Goal: Transaction & Acquisition: Book appointment/travel/reservation

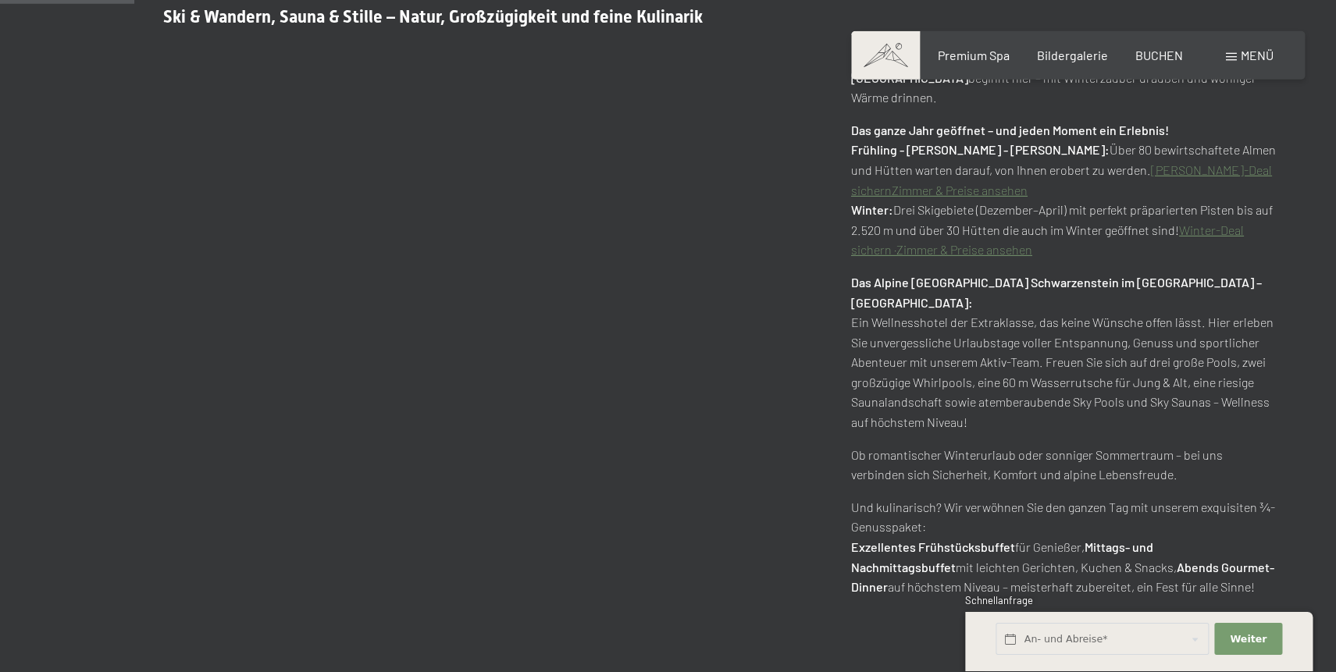
scroll to position [945, 0]
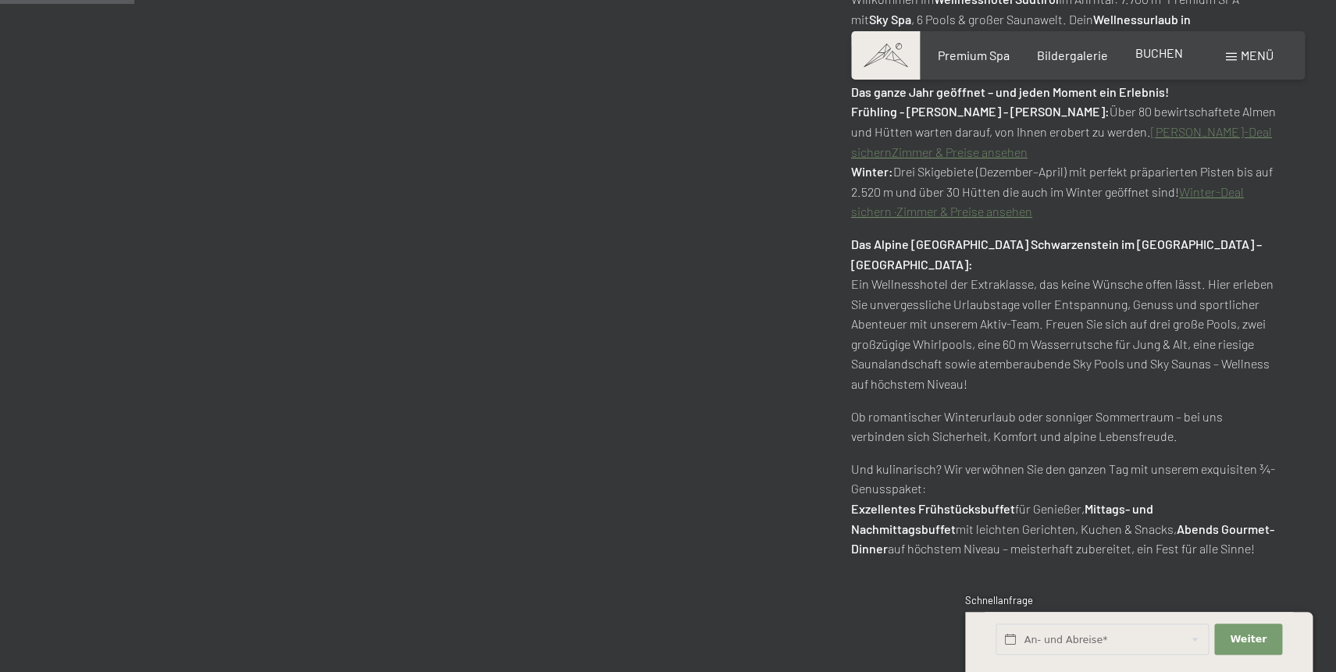
click at [1156, 55] on span "BUCHEN" at bounding box center [1159, 52] width 48 height 15
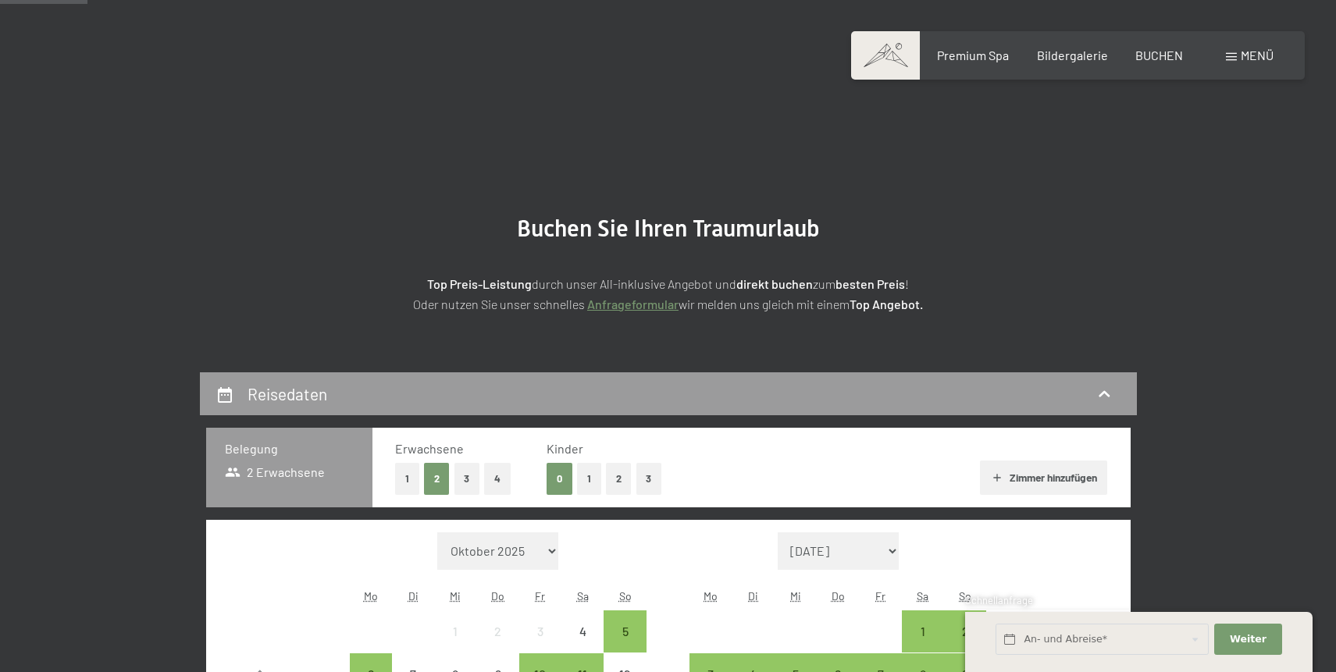
scroll to position [344, 0]
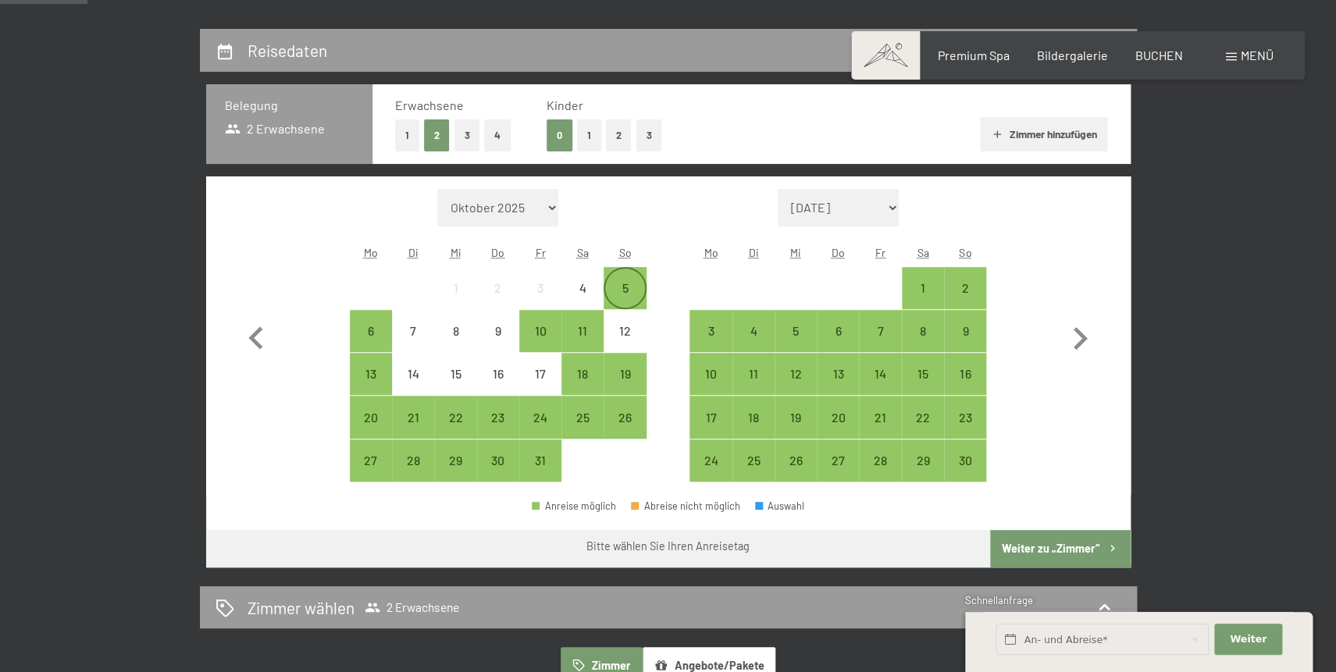
click at [615, 290] on div "5" at bounding box center [624, 301] width 39 height 39
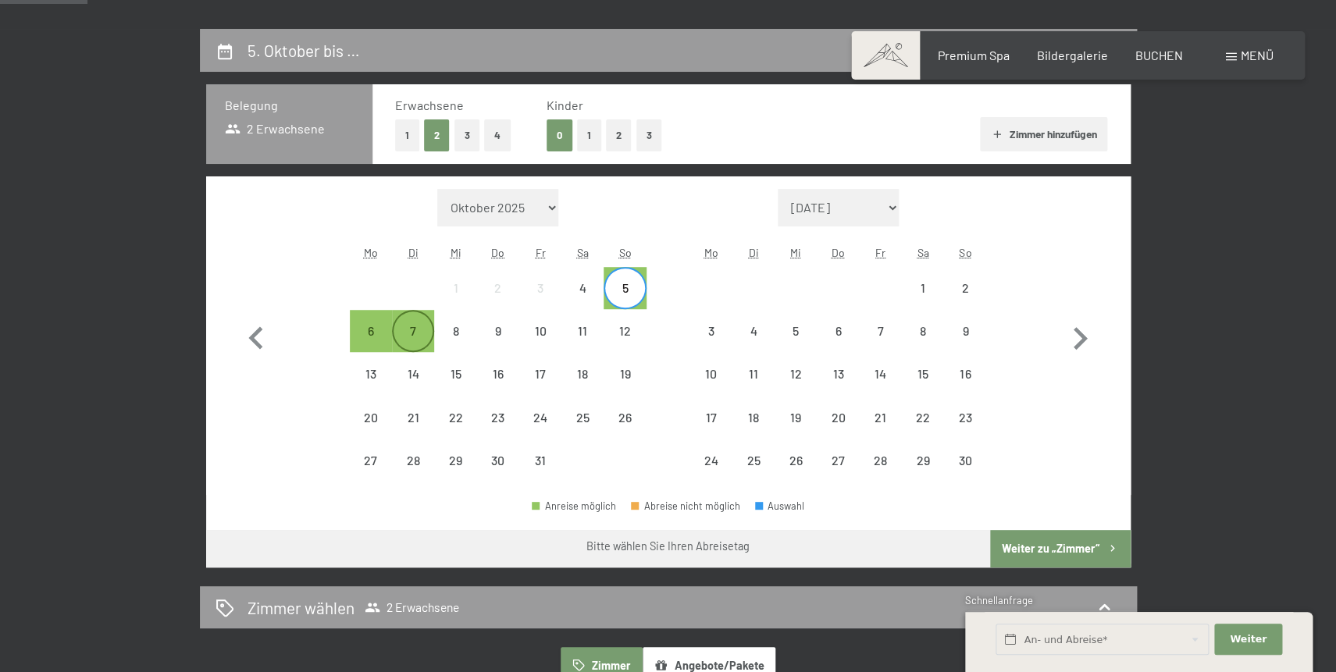
click at [412, 323] on div "7" at bounding box center [413, 331] width 39 height 39
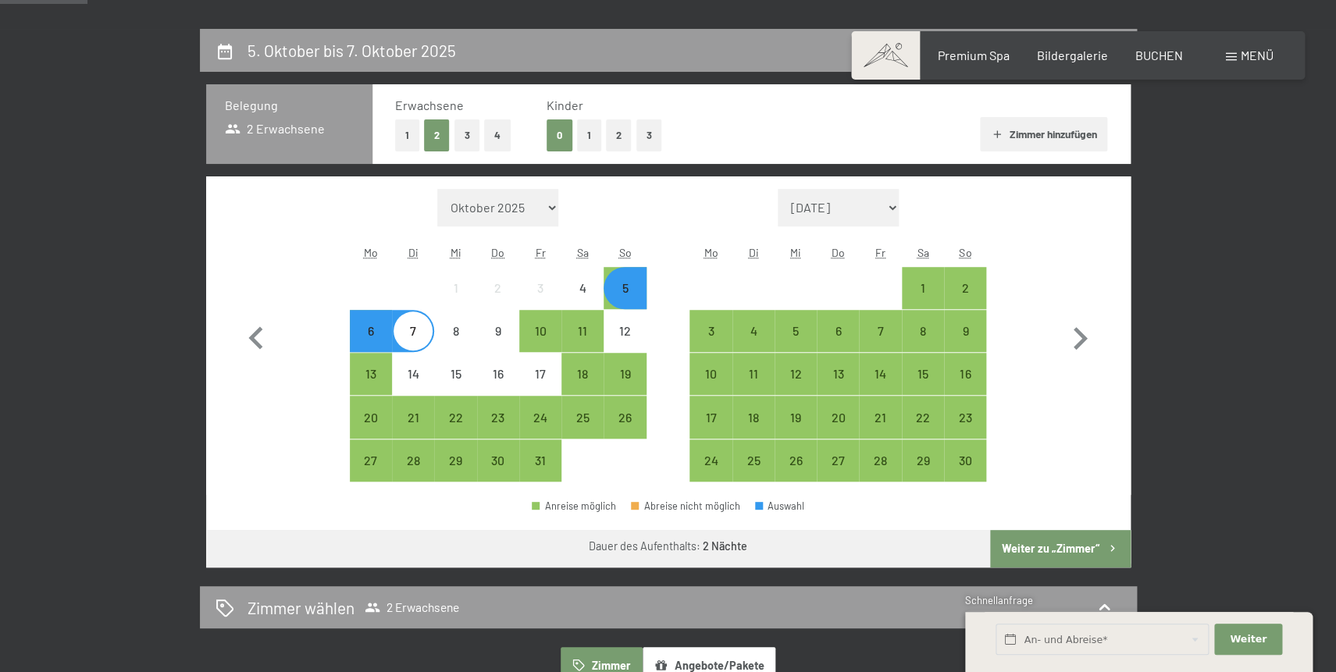
click at [1071, 549] on button "Weiter zu „Zimmer“" at bounding box center [1060, 548] width 140 height 37
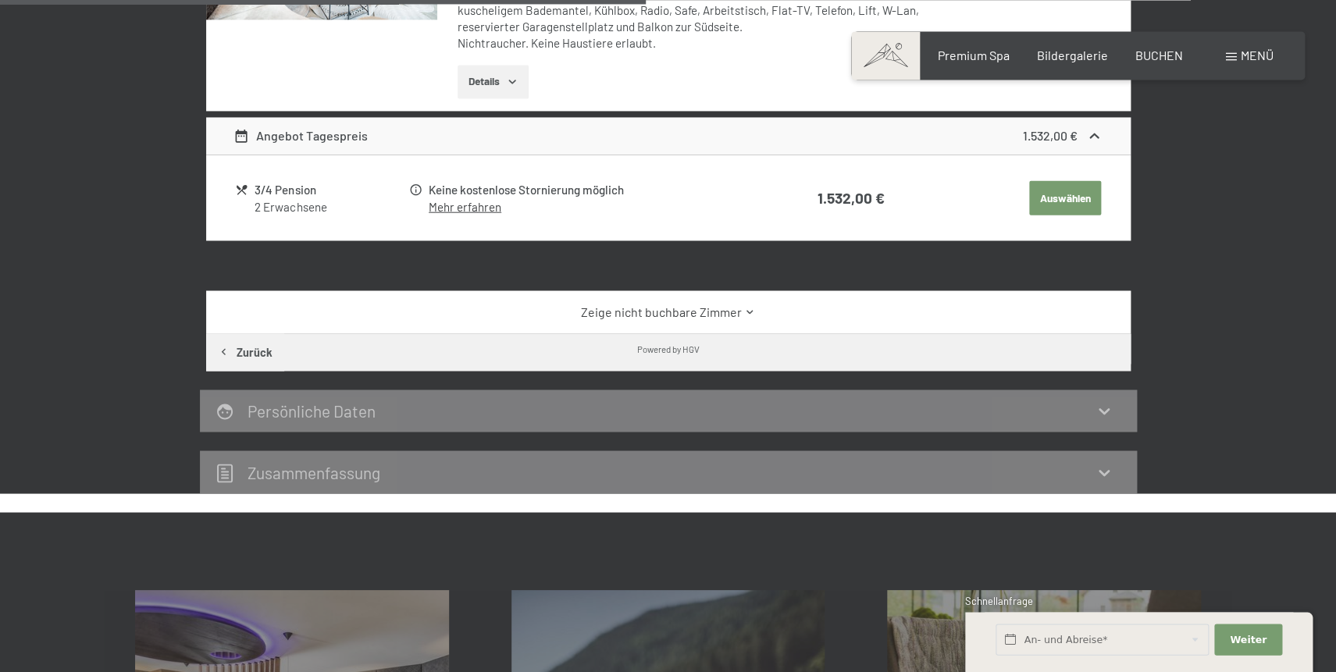
scroll to position [1661, 0]
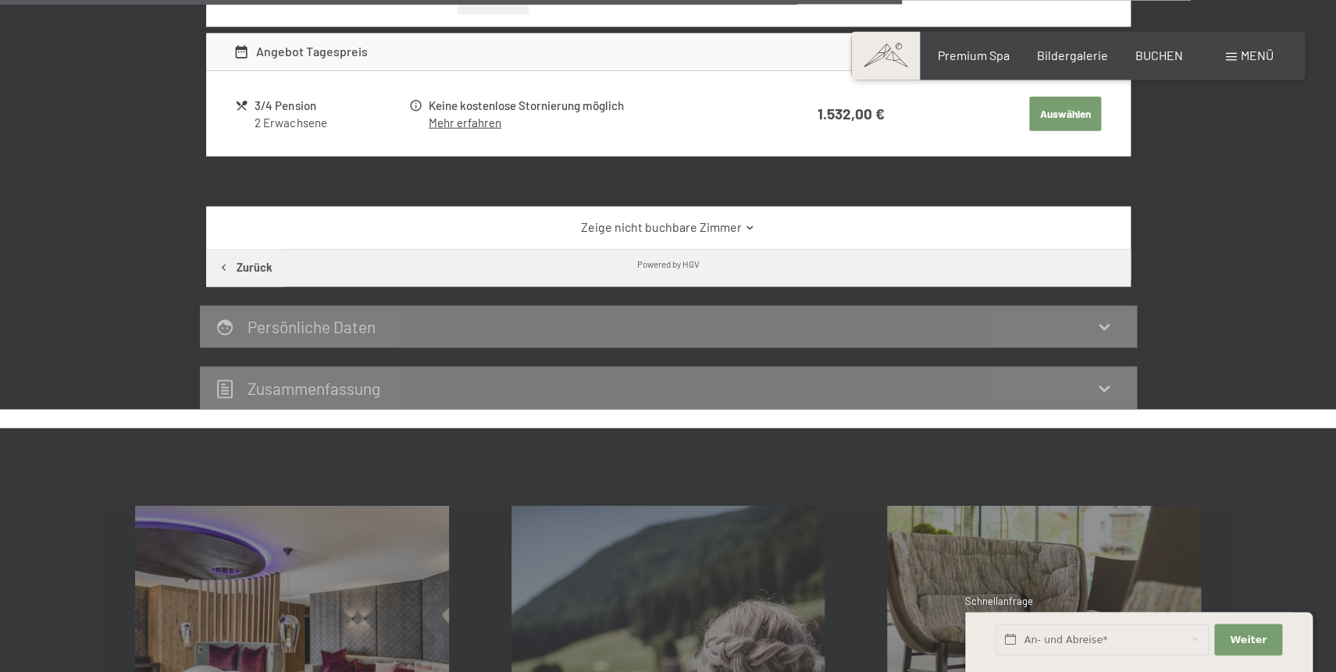
click at [666, 224] on link "Zeige nicht buchbare Zimmer" at bounding box center [667, 227] width 869 height 17
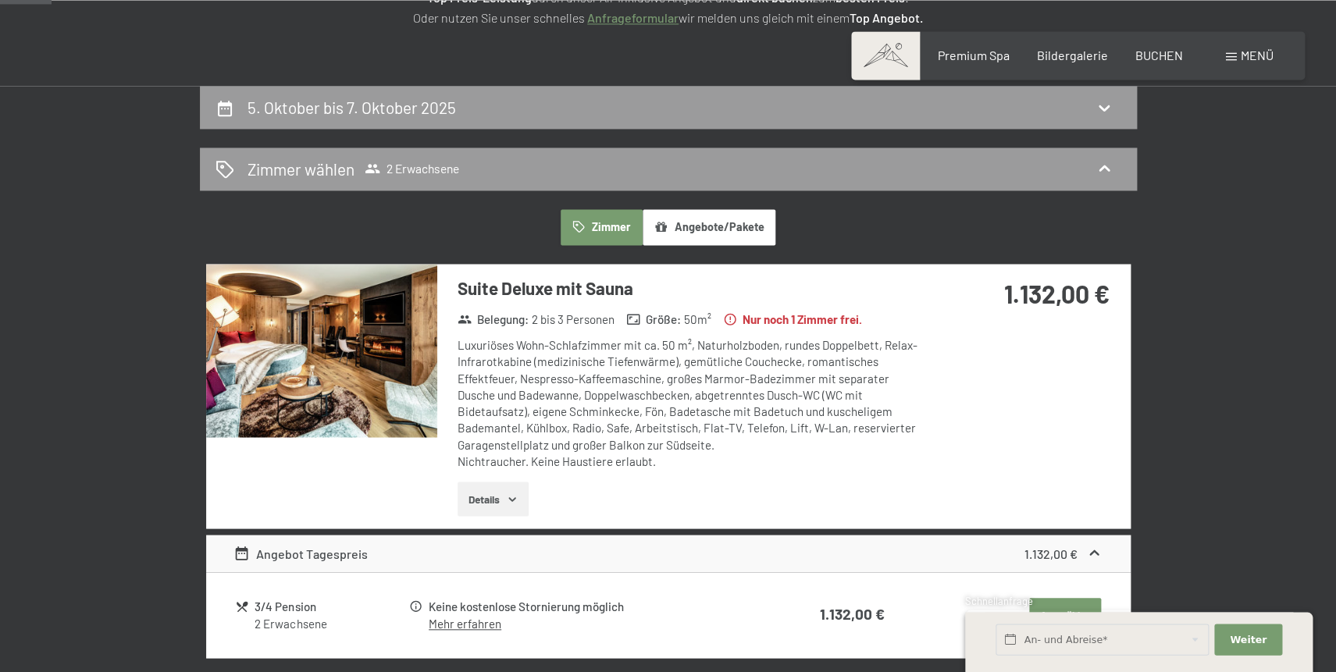
scroll to position [0, 0]
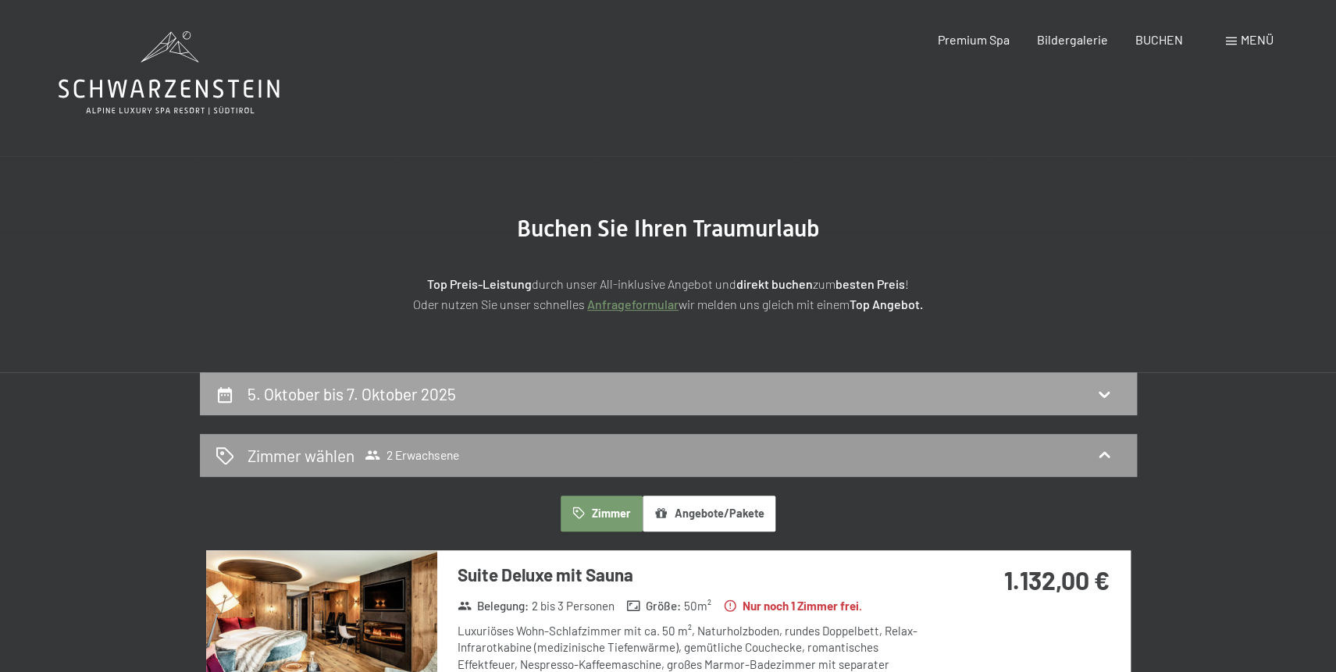
click at [1103, 391] on icon at bounding box center [1104, 394] width 19 height 19
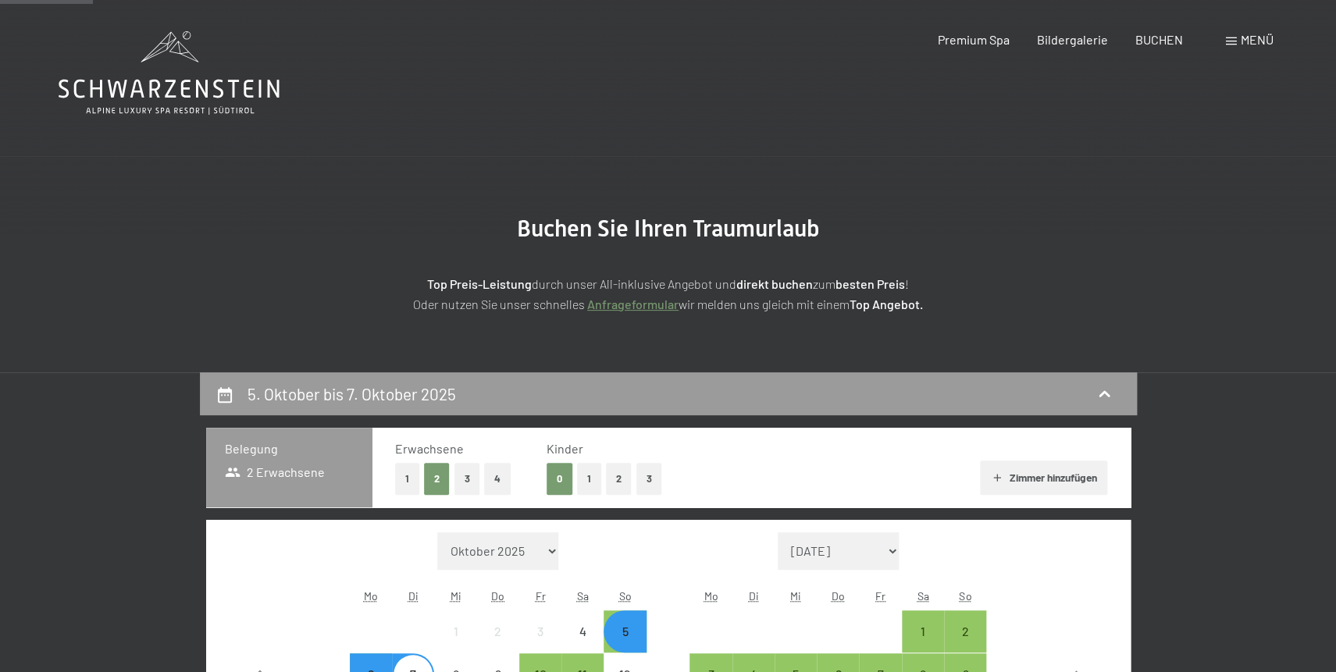
scroll to position [372, 0]
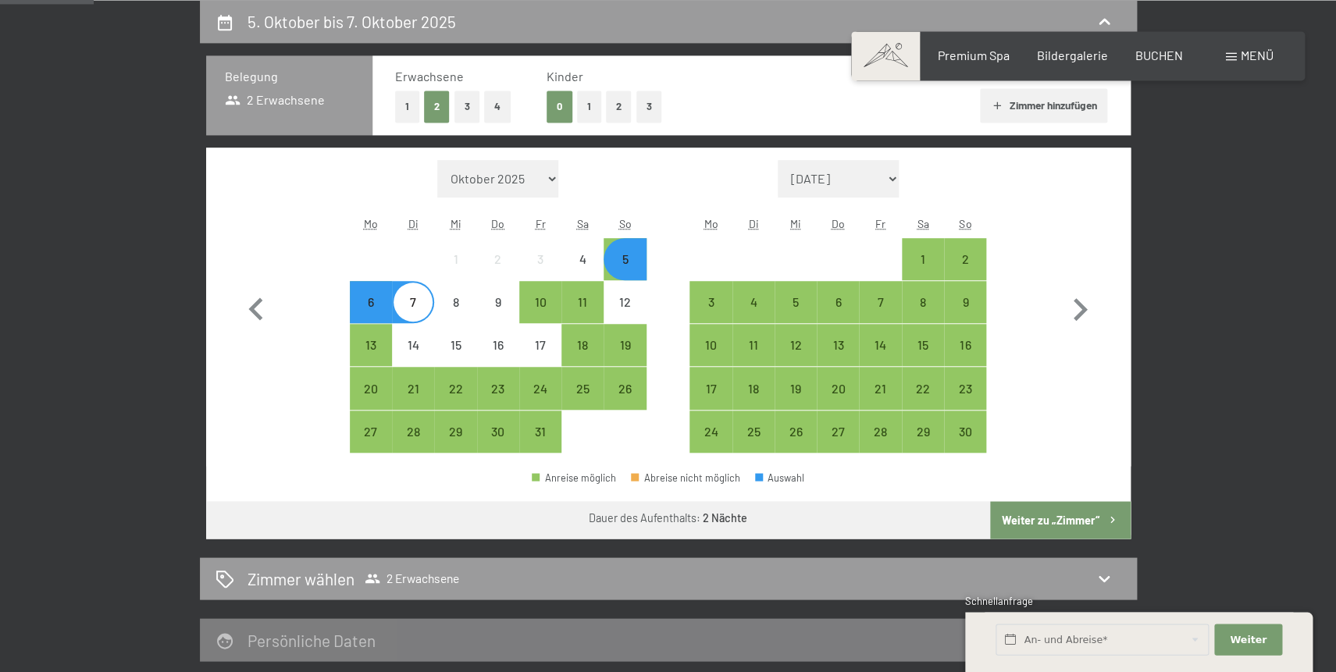
click at [635, 261] on div "5" at bounding box center [624, 272] width 39 height 39
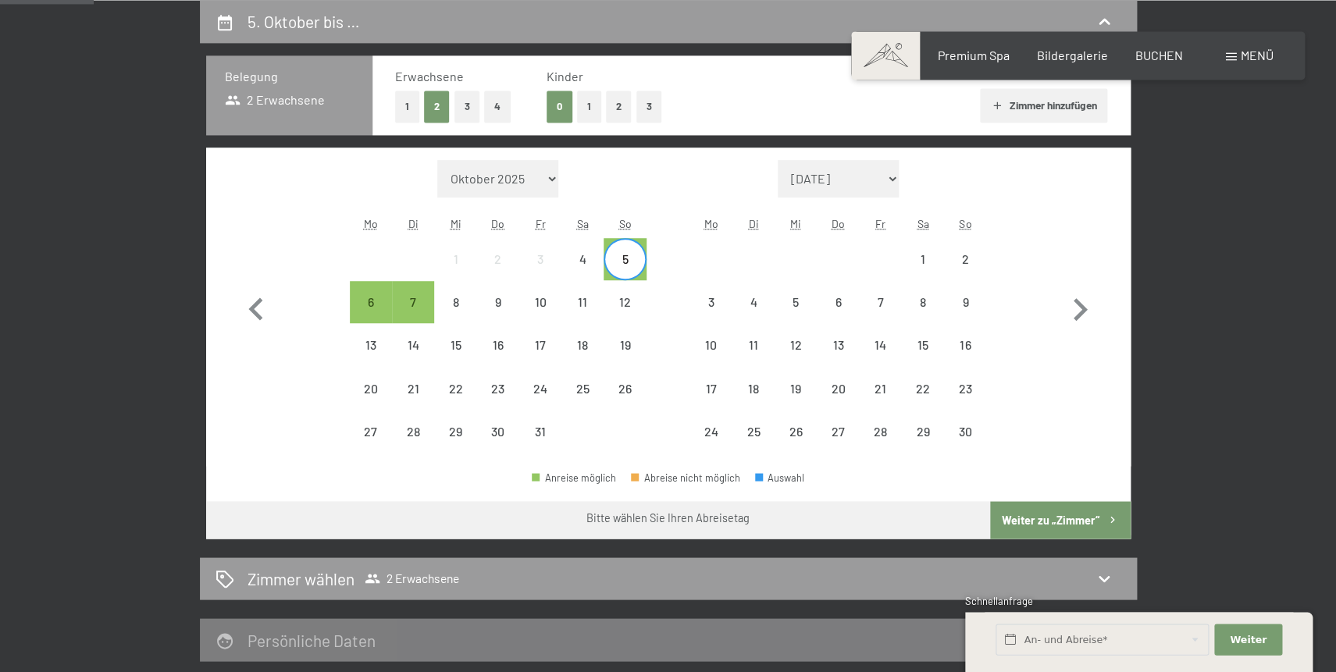
click at [675, 261] on div "Monat/Jahr Oktober 2025 [DATE] Dezember 2025 Januar 2026 Februar 2026 März 2026…" at bounding box center [667, 307] width 869 height 294
click at [537, 300] on div "10" at bounding box center [540, 315] width 39 height 39
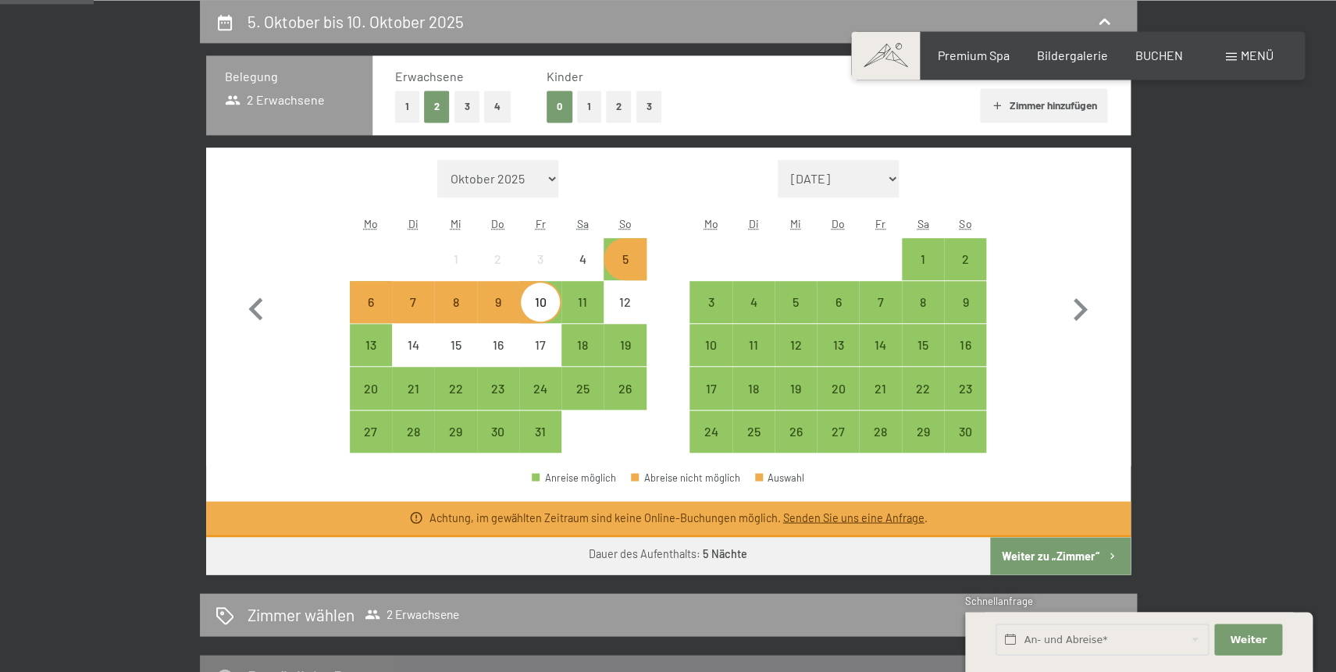
click at [632, 267] on div "5" at bounding box center [624, 272] width 39 height 39
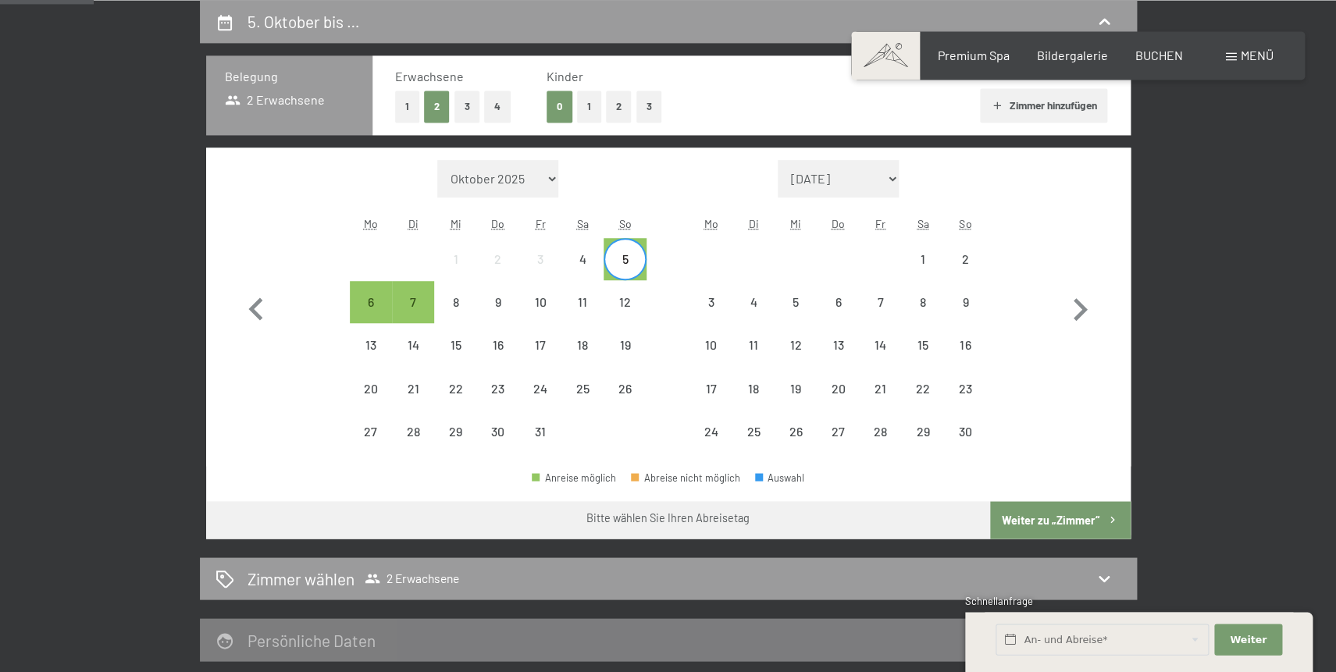
click at [625, 257] on div "5" at bounding box center [624, 272] width 39 height 39
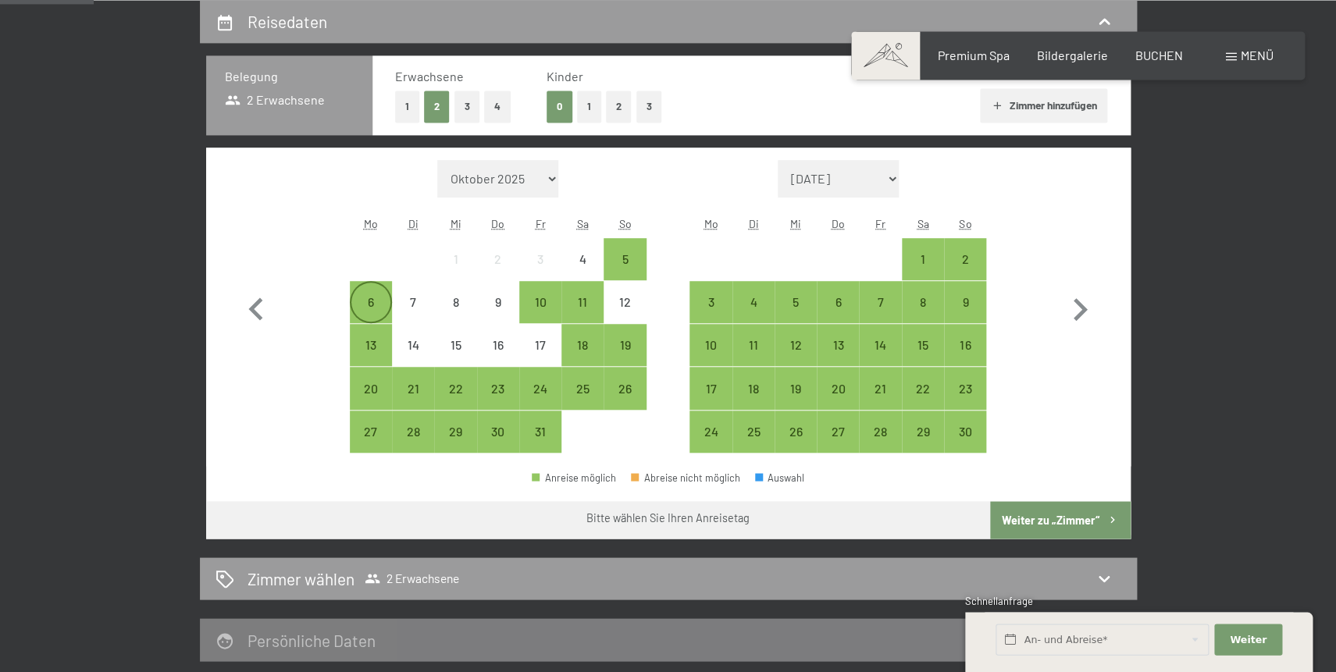
click at [369, 300] on div "6" at bounding box center [370, 315] width 39 height 39
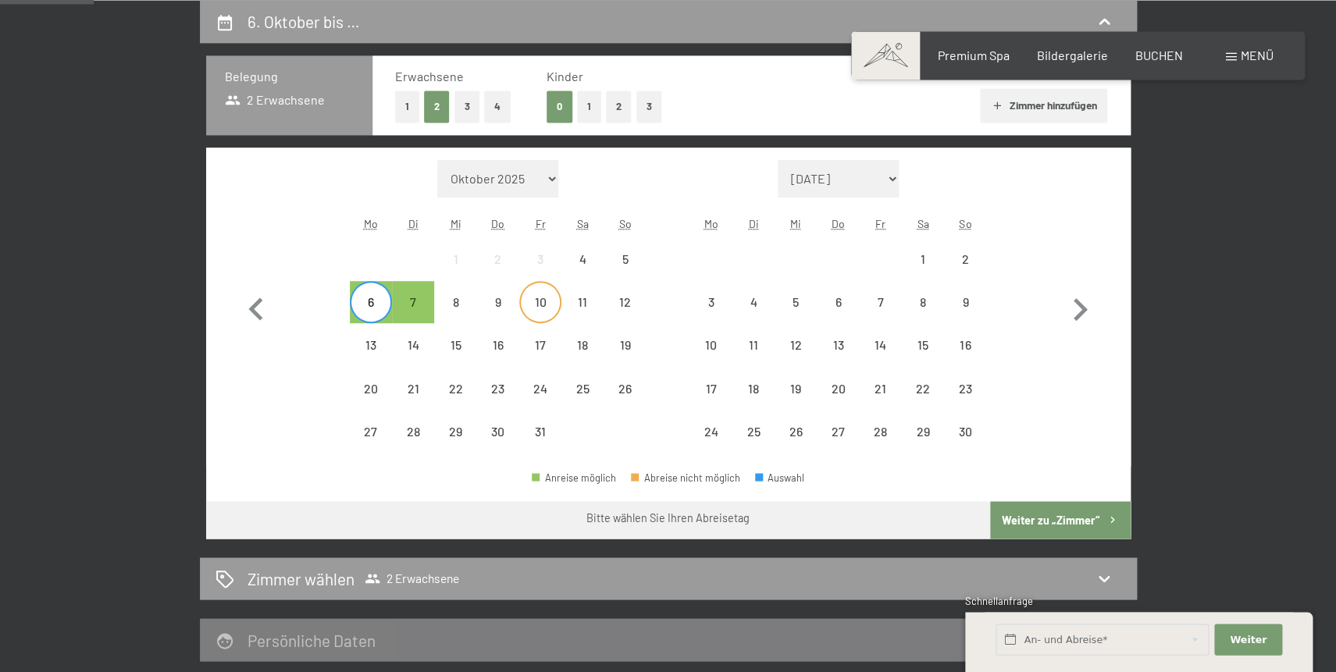
click at [536, 300] on div "10" at bounding box center [540, 315] width 39 height 39
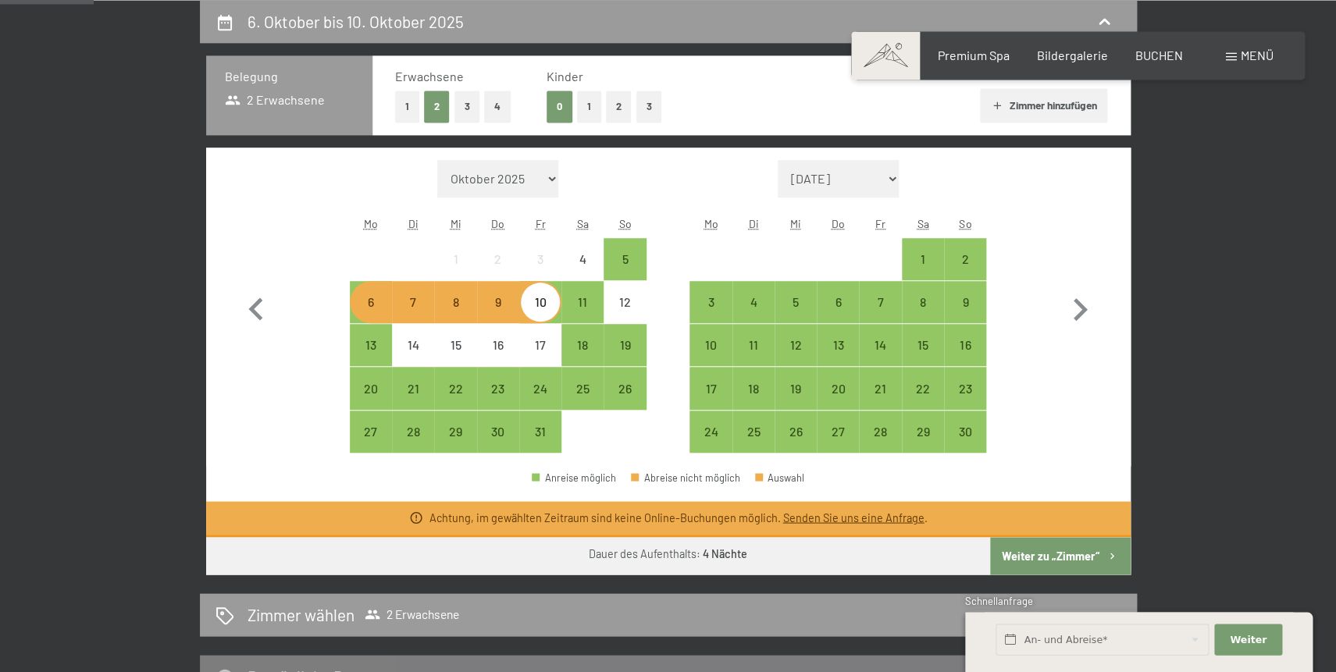
click at [1043, 559] on button "Weiter zu „Zimmer“" at bounding box center [1060, 555] width 140 height 37
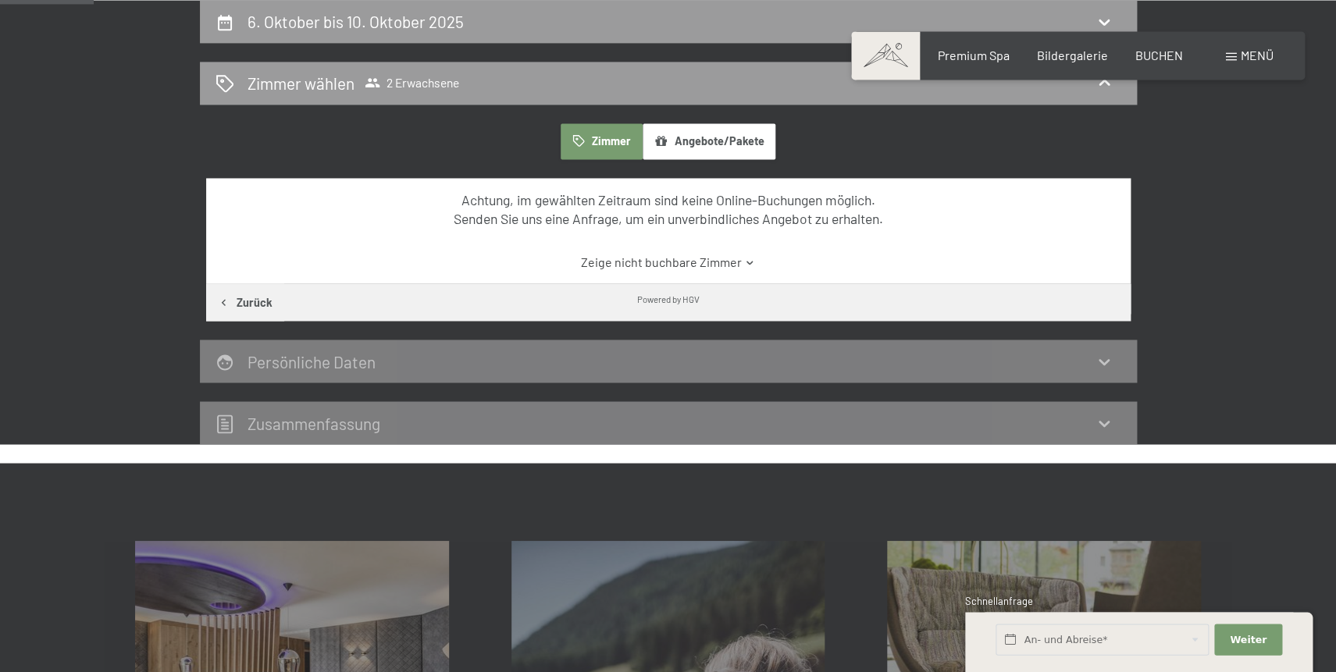
click at [251, 301] on button "Zurück" at bounding box center [245, 301] width 78 height 37
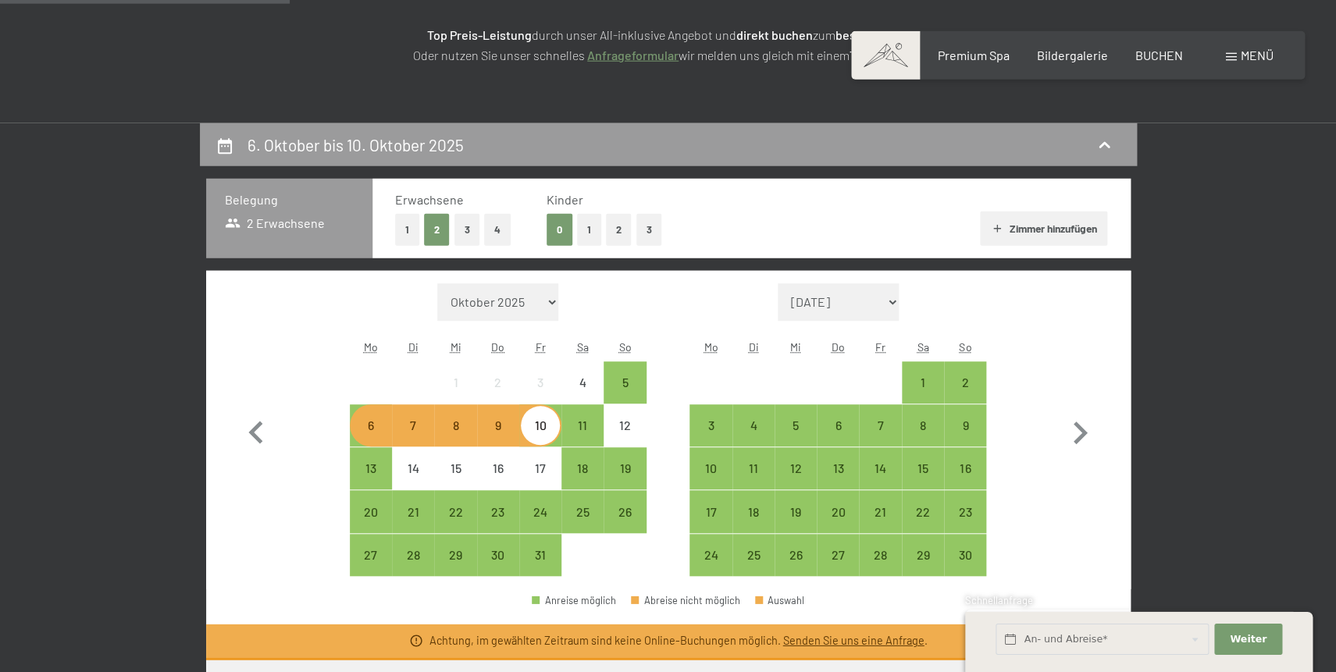
scroll to position [29, 0]
